Goal: Task Accomplishment & Management: Manage account settings

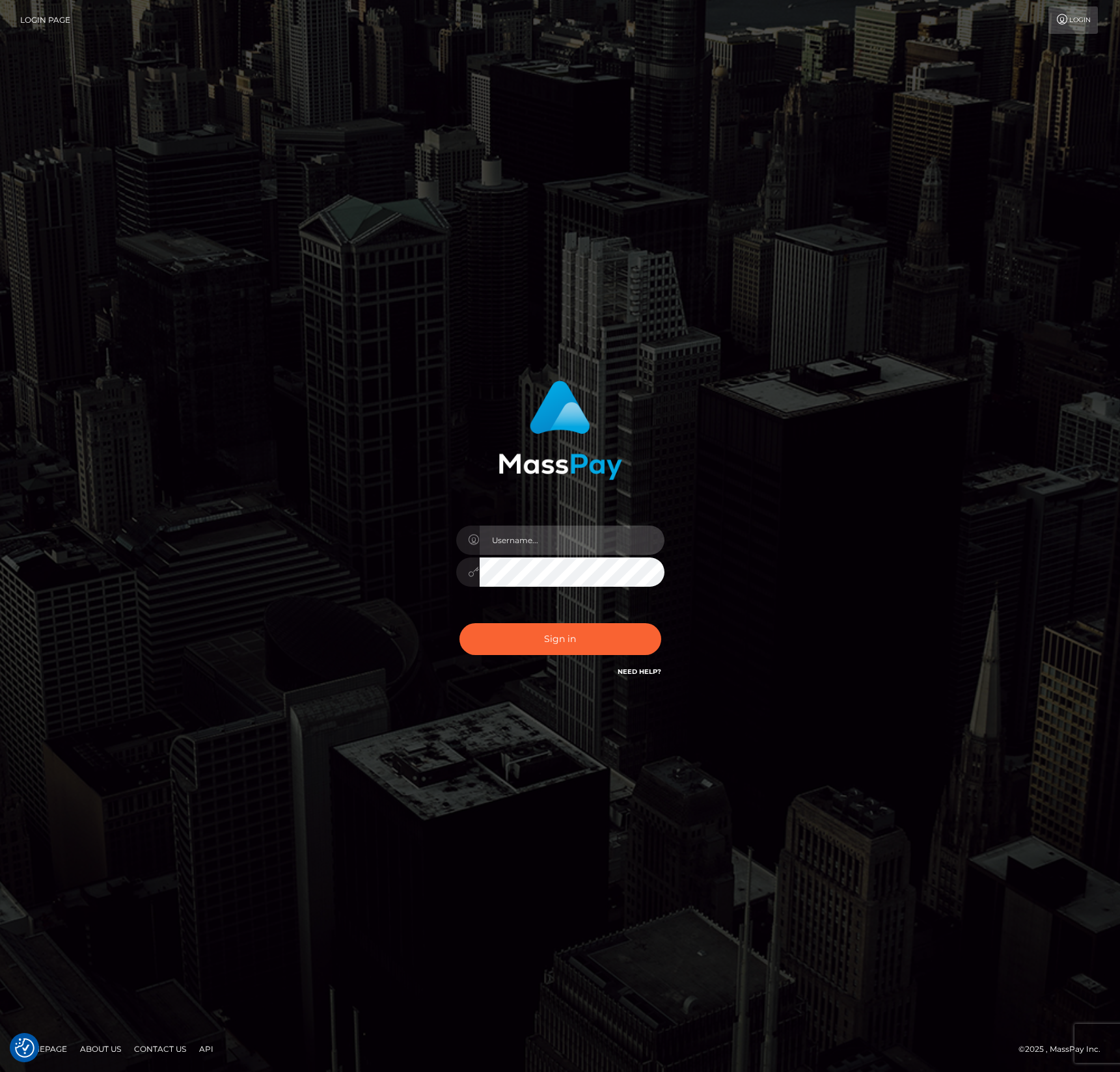
click at [502, 552] on input "text" at bounding box center [571, 541] width 185 height 30
type input "Cam Beaulieu"
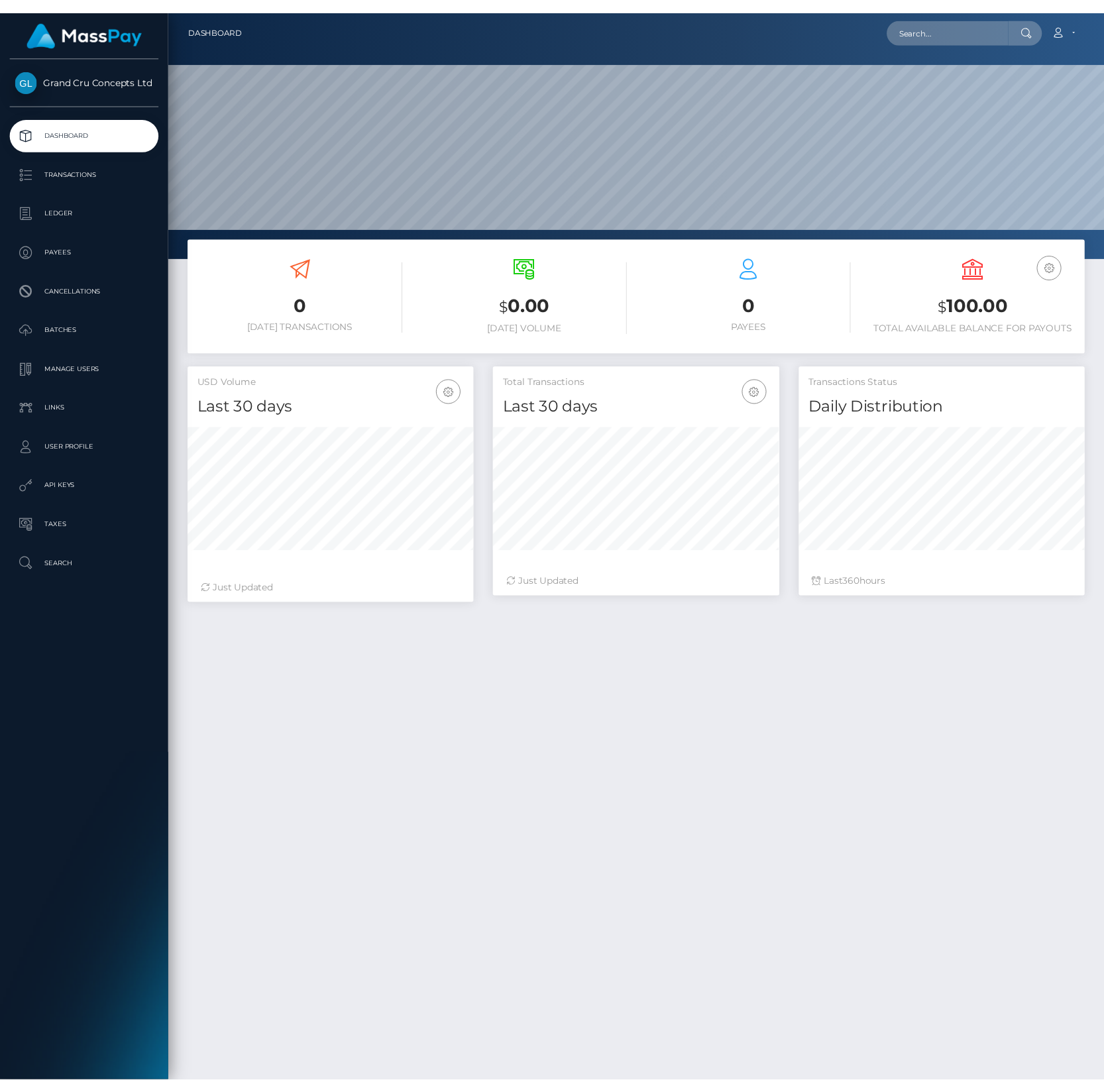
scroll to position [662651, 662643]
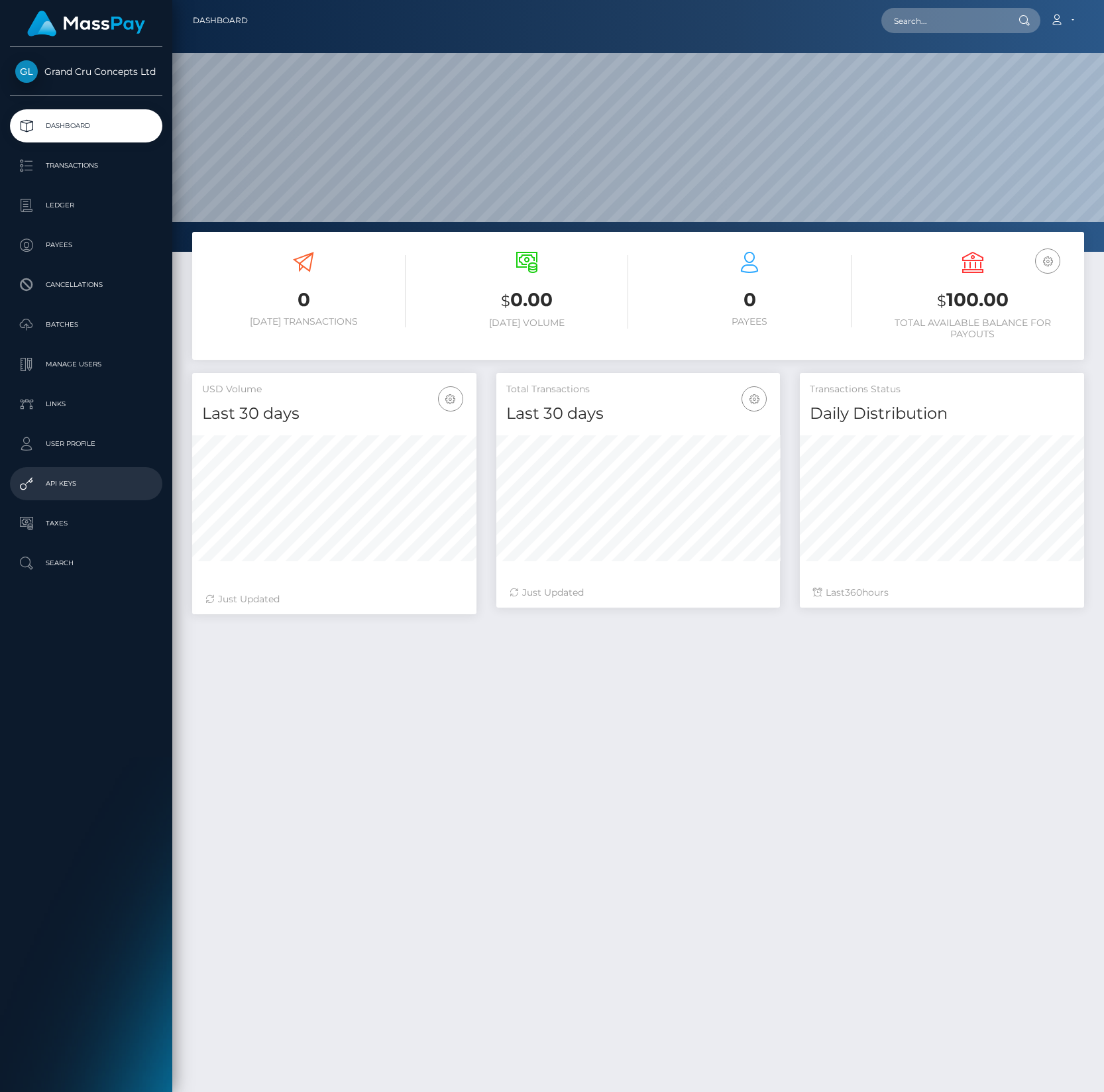
click at [78, 480] on p "API Keys" at bounding box center [86, 484] width 142 height 20
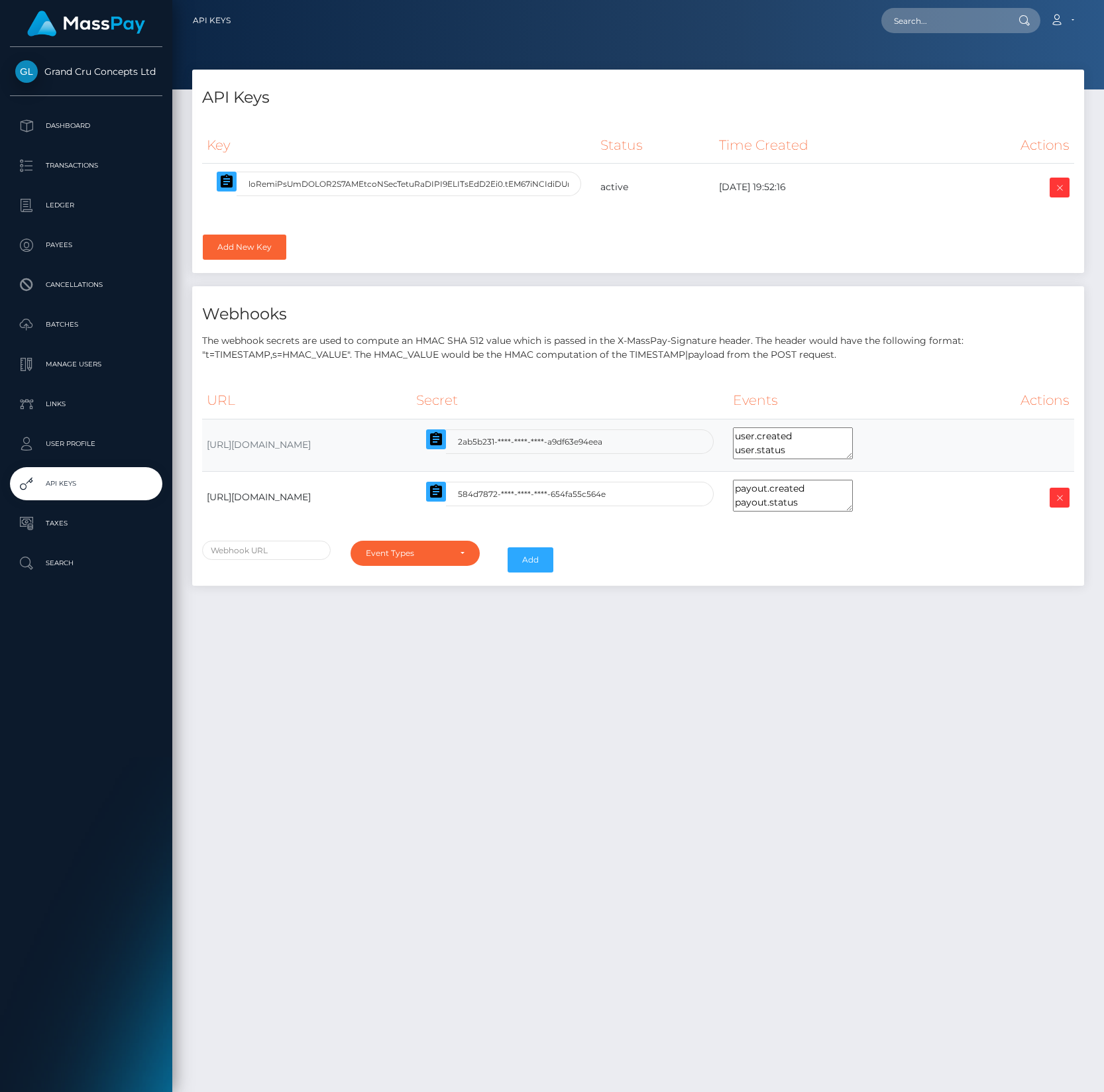
select select
click at [442, 498] on icon "button" at bounding box center [436, 491] width 12 height 13
click at [235, 183] on button "button" at bounding box center [227, 182] width 20 height 20
